Goal: Find specific page/section: Find specific page/section

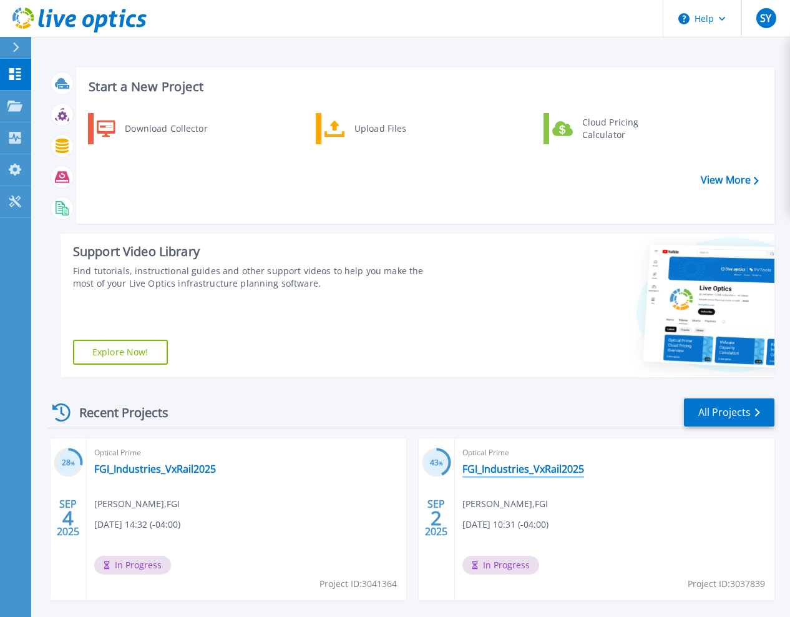
click at [463, 472] on link "FGI_Industries_VxRail2025" at bounding box center [524, 469] width 122 height 12
